Goal: Task Accomplishment & Management: Manage account settings

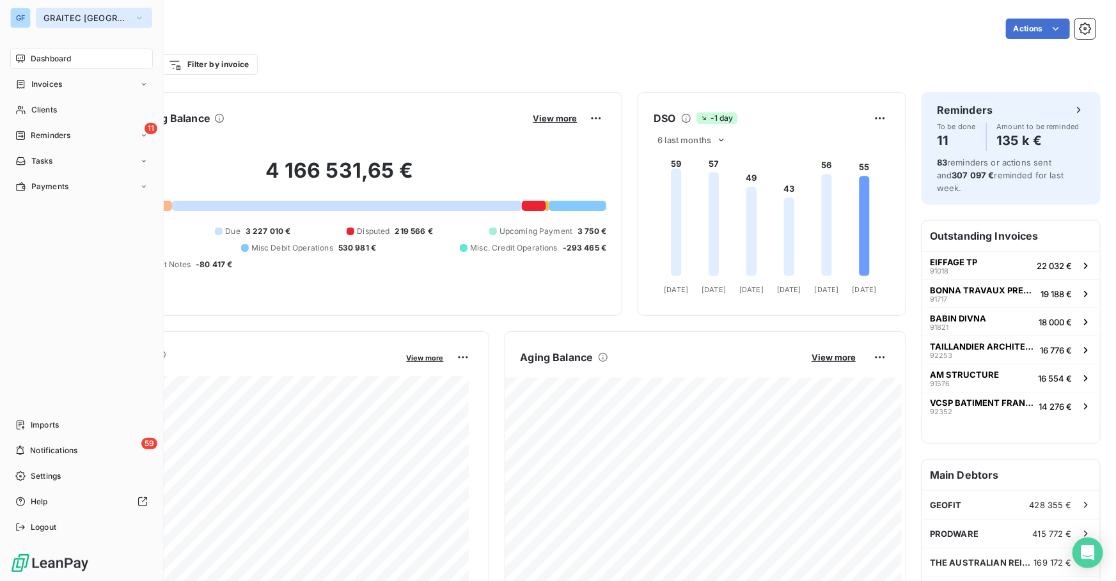
click at [68, 11] on button "GRAITEC [GEOGRAPHIC_DATA]" at bounding box center [94, 18] width 116 height 20
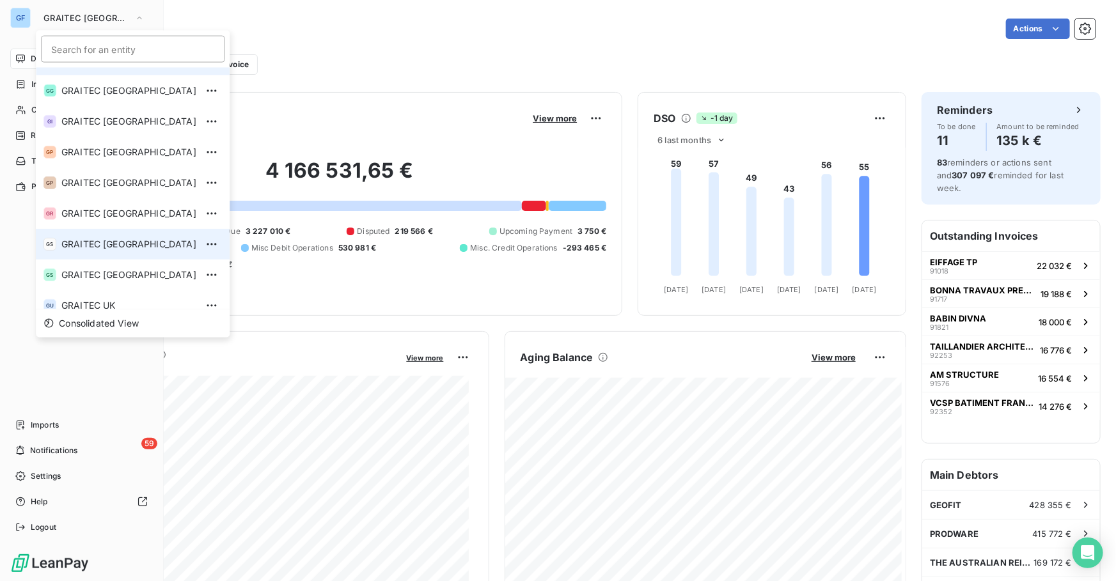
scroll to position [127, 0]
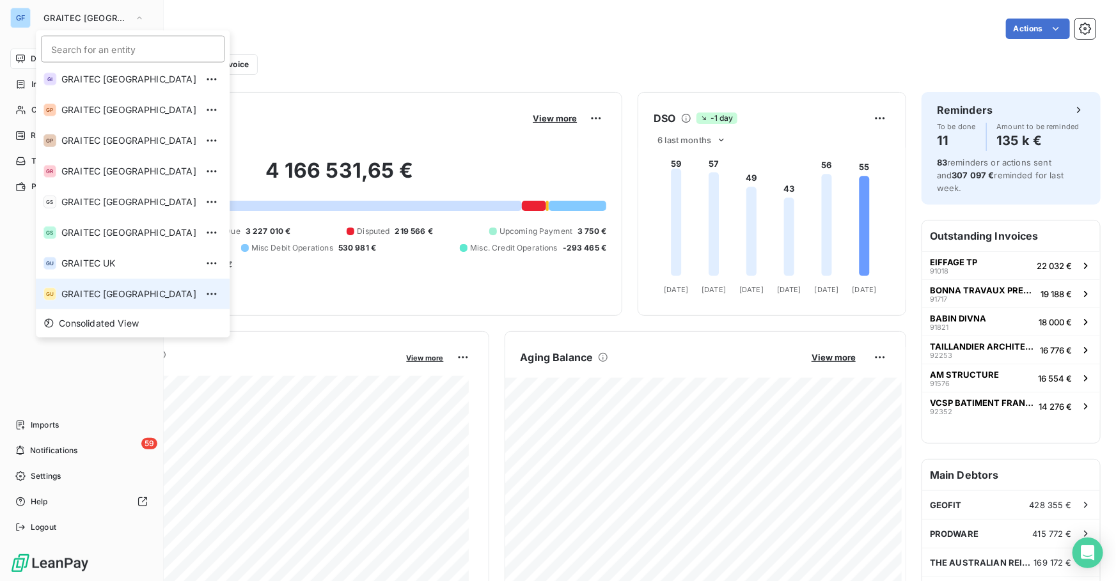
click at [104, 289] on span "GRAITEC [GEOGRAPHIC_DATA]" at bounding box center [128, 294] width 135 height 13
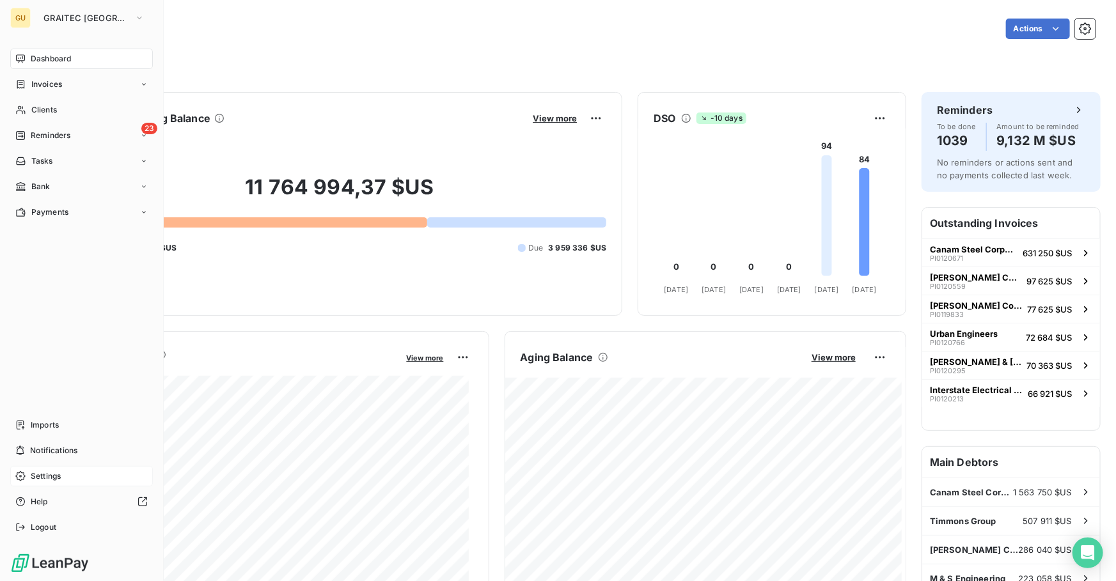
click at [47, 476] on span "Settings" at bounding box center [46, 477] width 30 height 12
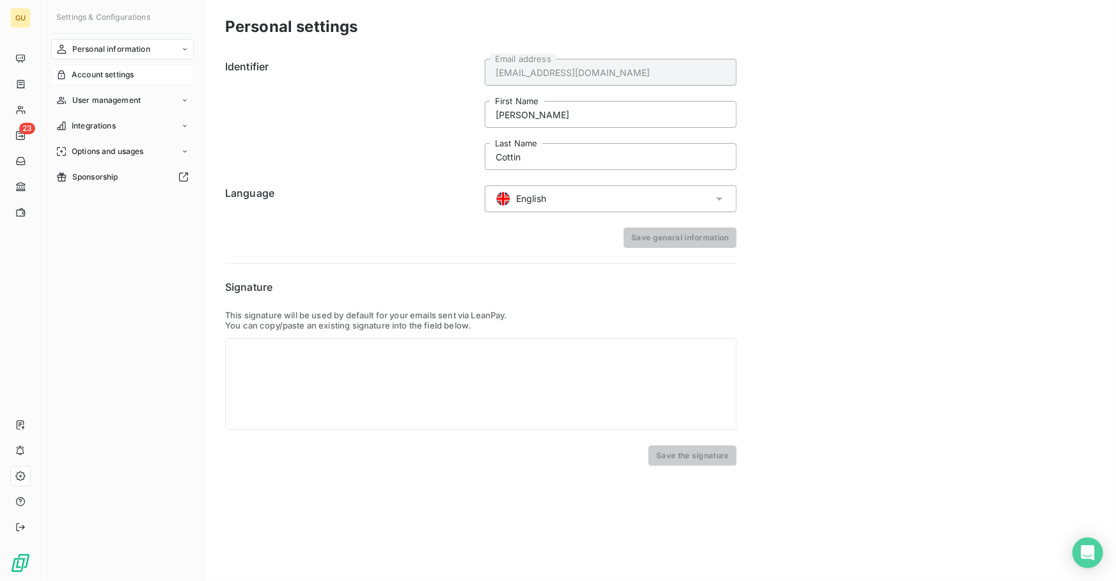
click at [96, 75] on span "Account settings" at bounding box center [103, 75] width 62 height 12
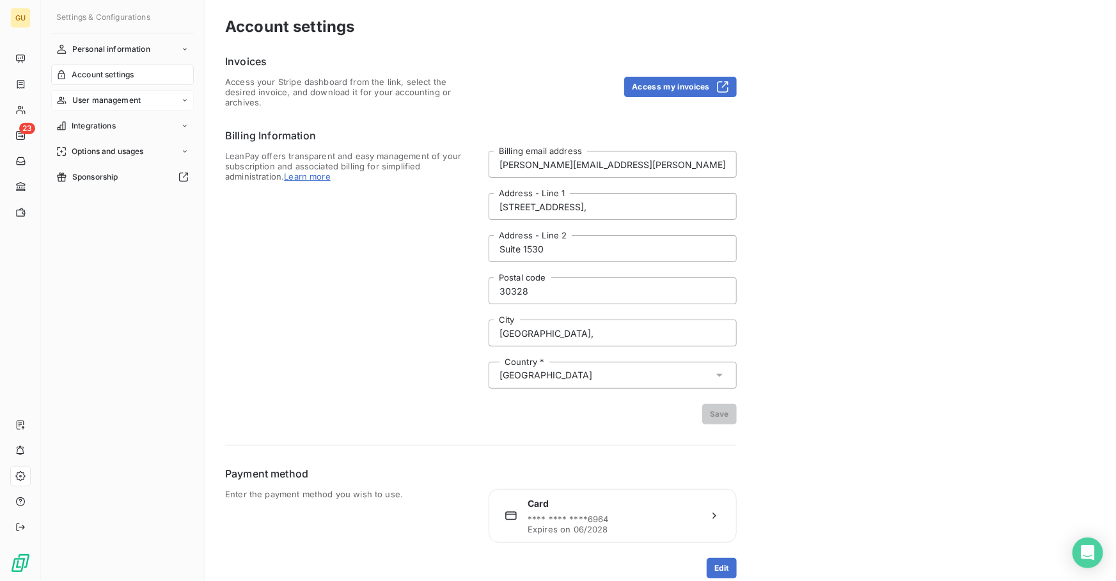
click at [83, 100] on span "User management" at bounding box center [106, 101] width 68 height 12
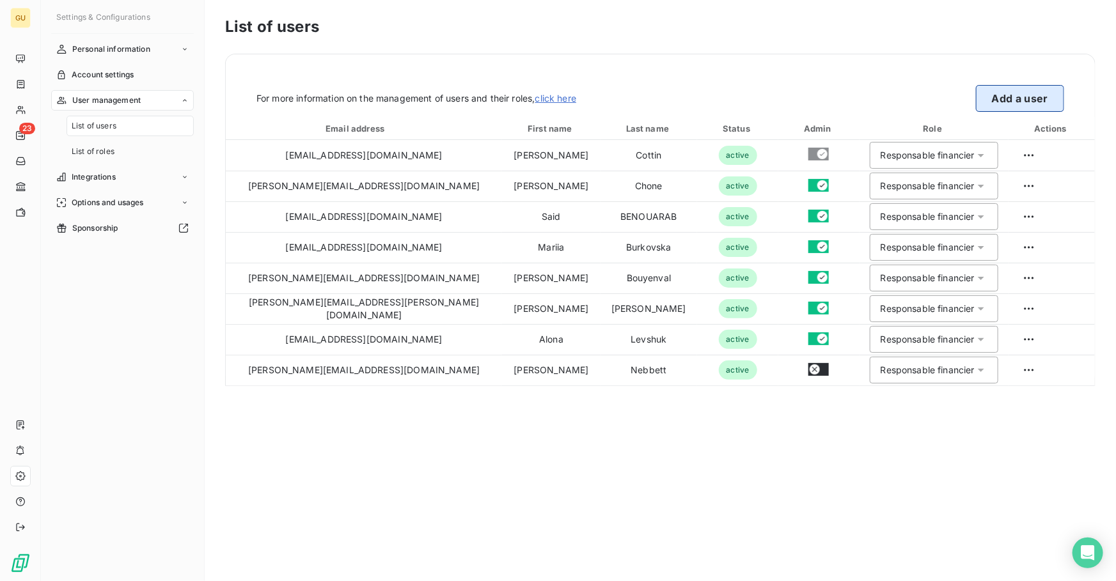
click at [1003, 98] on button "Add a user" at bounding box center [1020, 98] width 88 height 27
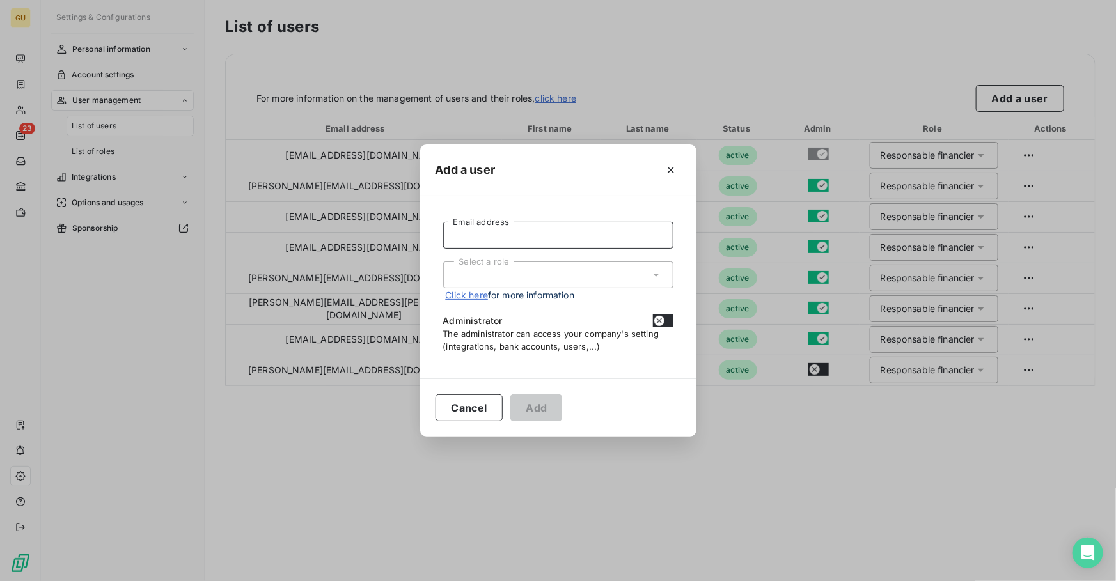
click at [552, 239] on input "Email address" at bounding box center [558, 235] width 230 height 27
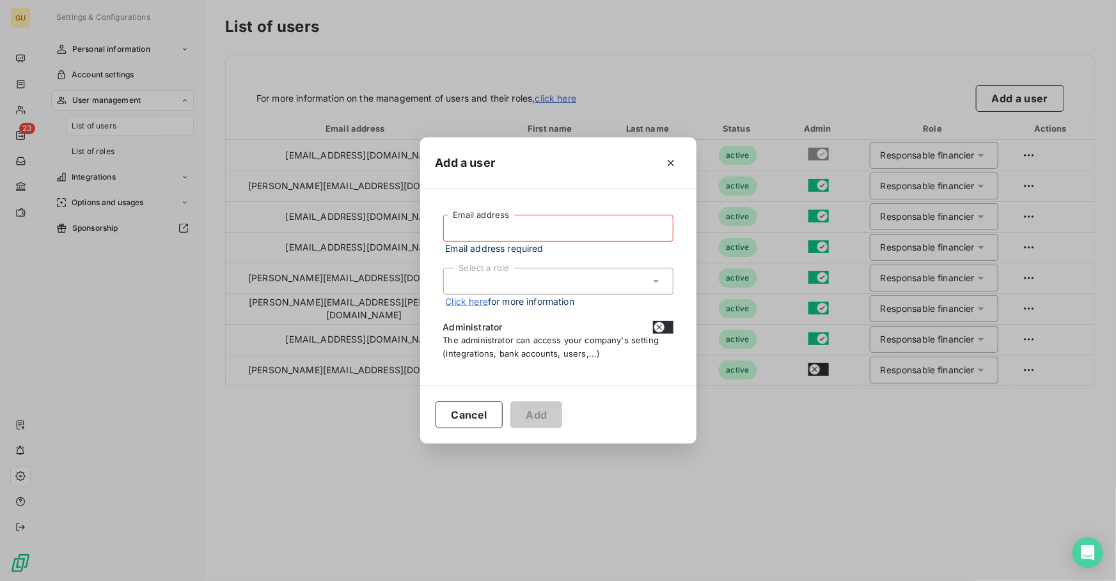
paste input "[PERSON_NAME][EMAIL_ADDRESS][DOMAIN_NAME]"
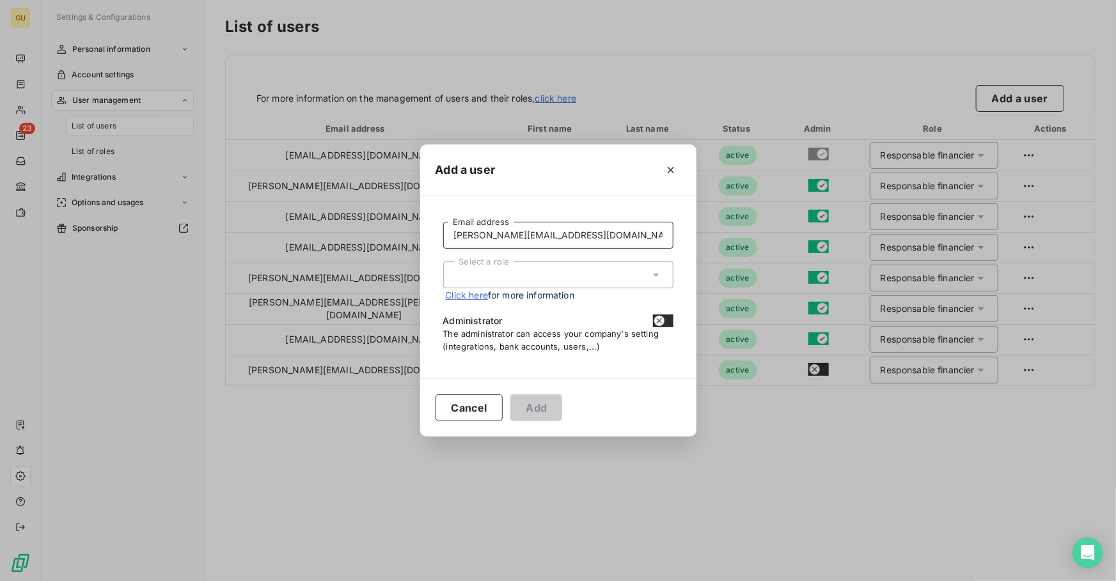
type input "[PERSON_NAME][EMAIL_ADDRESS][DOMAIN_NAME]"
click at [481, 280] on div "Select a role" at bounding box center [558, 275] width 230 height 27
click at [466, 300] on li "Responsable financier" at bounding box center [558, 302] width 230 height 22
click at [529, 407] on button "Add" at bounding box center [536, 408] width 52 height 27
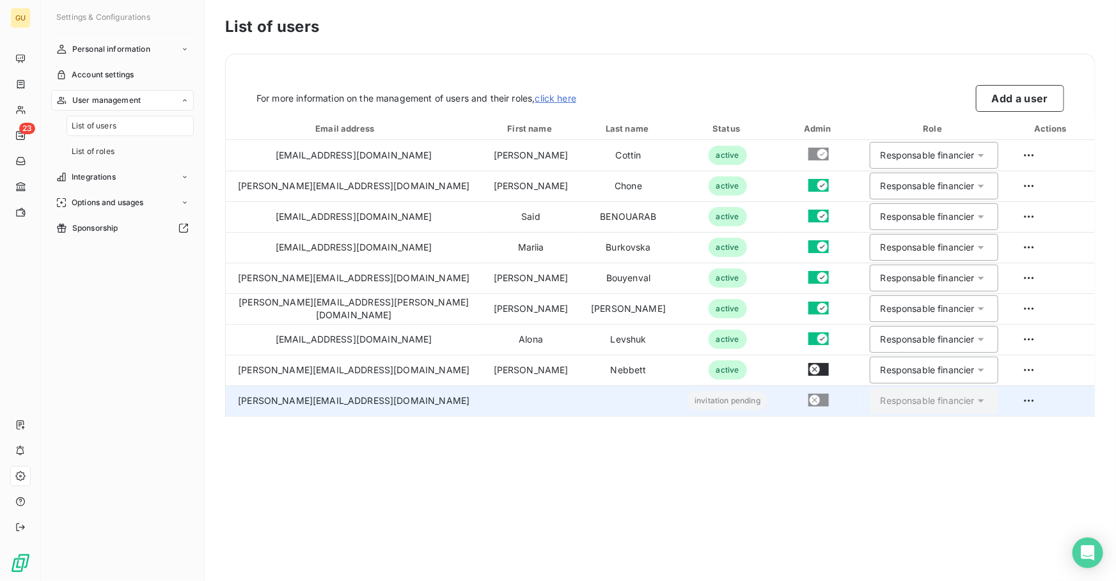
drag, startPoint x: 351, startPoint y: 403, endPoint x: 292, endPoint y: 411, distance: 59.4
click at [373, 405] on td "[PERSON_NAME][EMAIL_ADDRESS][DOMAIN_NAME]" at bounding box center [354, 401] width 256 height 31
drag, startPoint x: 246, startPoint y: 401, endPoint x: 401, endPoint y: 403, distance: 155.4
click at [401, 403] on td "[PERSON_NAME][EMAIL_ADDRESS][DOMAIN_NAME]" at bounding box center [354, 401] width 256 height 31
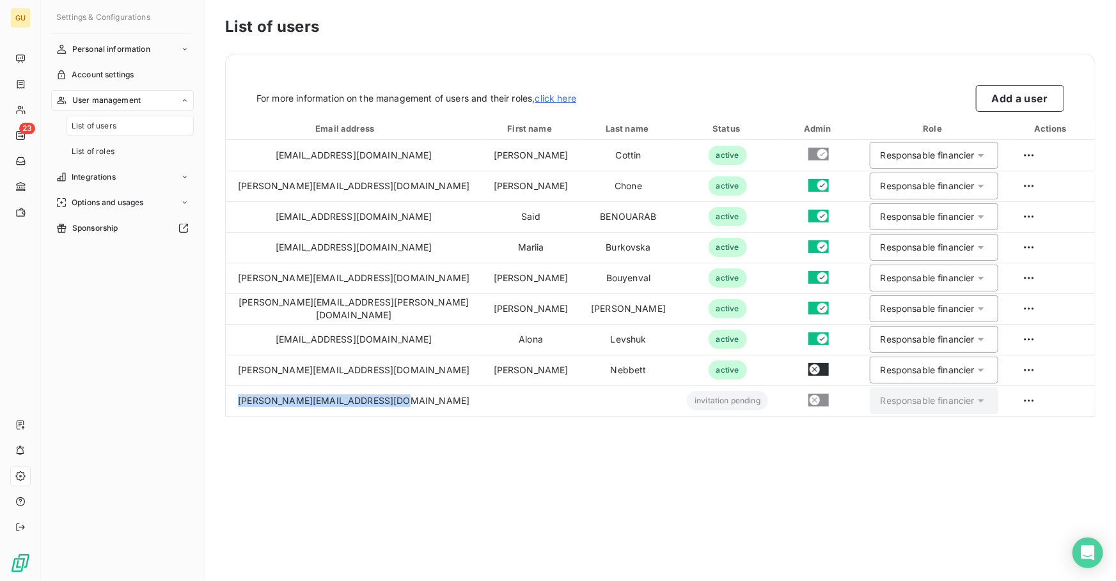
copy td "[PERSON_NAME][EMAIL_ADDRESS][DOMAIN_NAME]"
click at [1085, 547] on icon "Open Intercom Messenger" at bounding box center [1087, 553] width 15 height 17
